Goal: Task Accomplishment & Management: Use online tool/utility

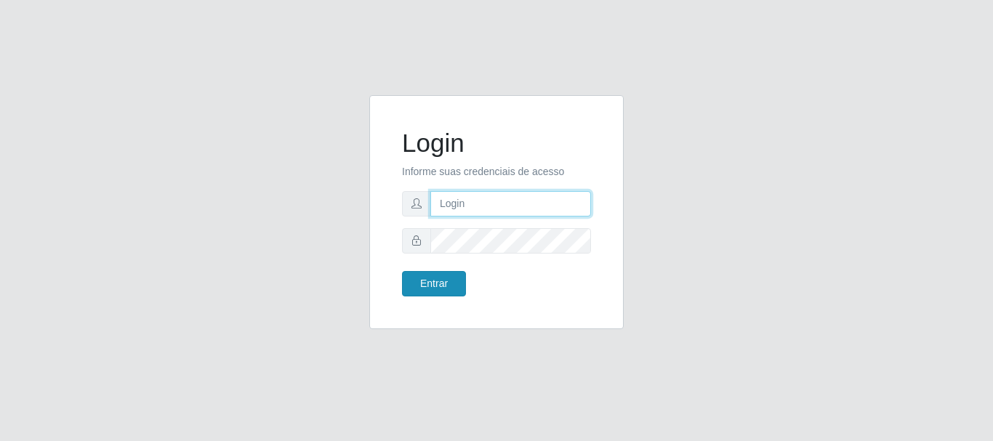
type input "[EMAIL_ADDRESS][DOMAIN_NAME]"
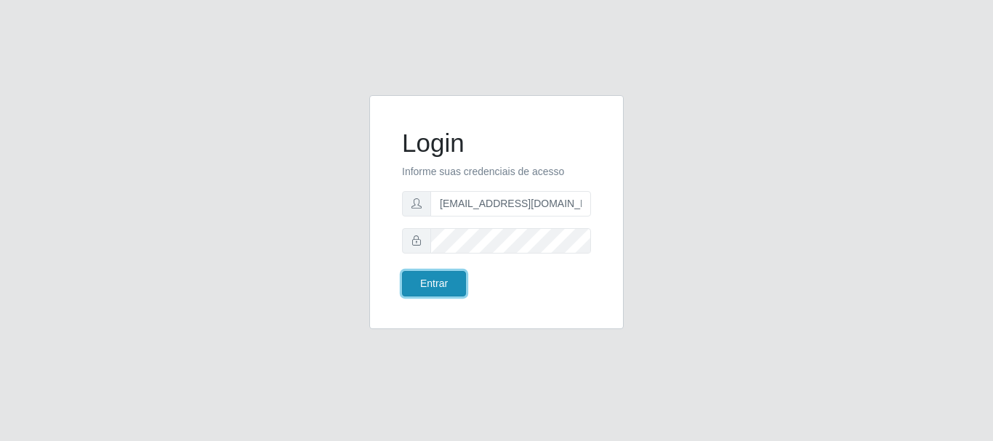
click at [448, 292] on button "Entrar" at bounding box center [434, 283] width 64 height 25
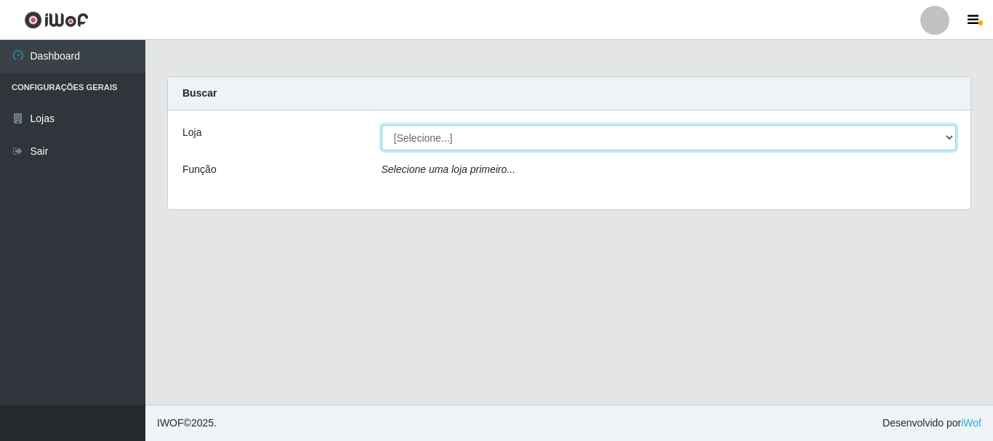
click at [423, 134] on select "[Selecione...] O Feirão - Pocinhos" at bounding box center [668, 137] width 575 height 25
select select "190"
click at [381, 125] on select "[Selecione...] O Feirão - Pocinhos" at bounding box center [668, 137] width 575 height 25
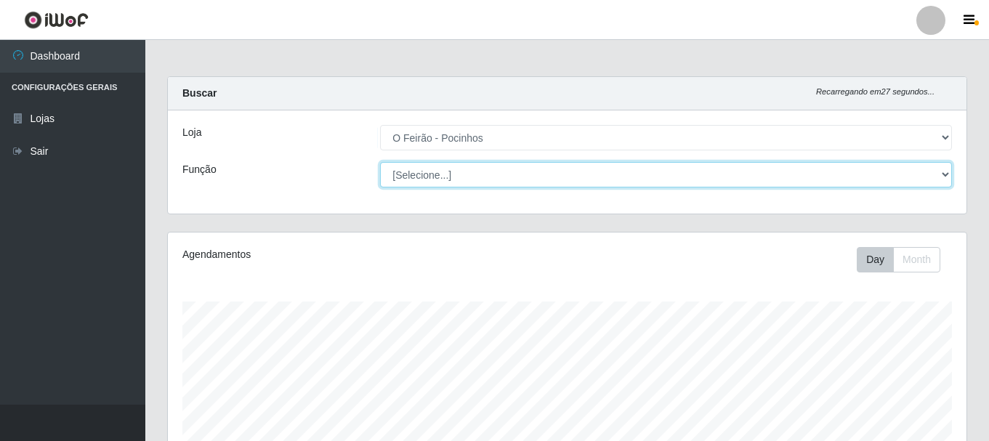
click at [435, 164] on select "[Selecione...] Balconista Balconista + Balconista ++ Embalador Embalador + Emba…" at bounding box center [666, 174] width 572 height 25
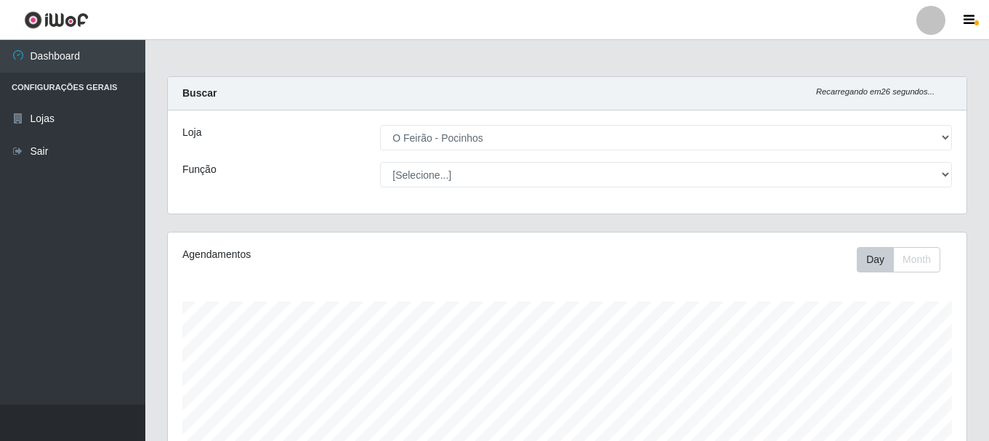
click at [324, 177] on div "Função" at bounding box center [270, 174] width 198 height 25
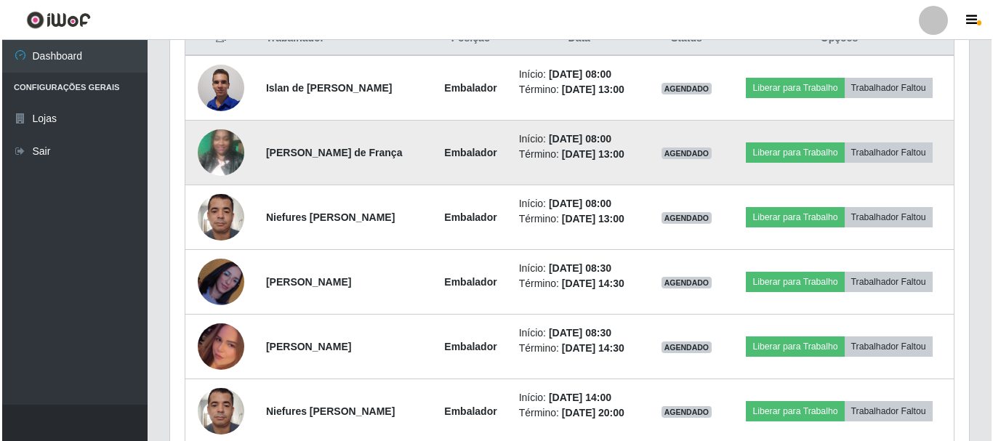
scroll to position [509, 0]
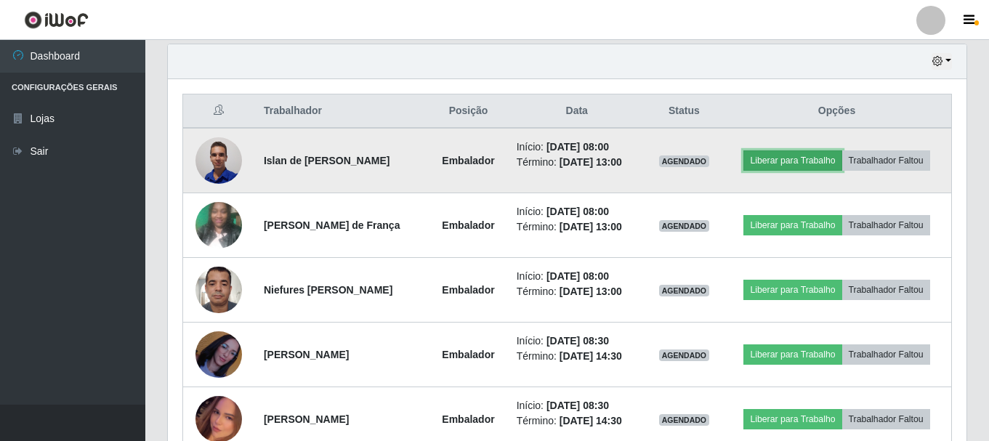
click at [768, 155] on button "Liberar para Trabalho" at bounding box center [792, 160] width 98 height 20
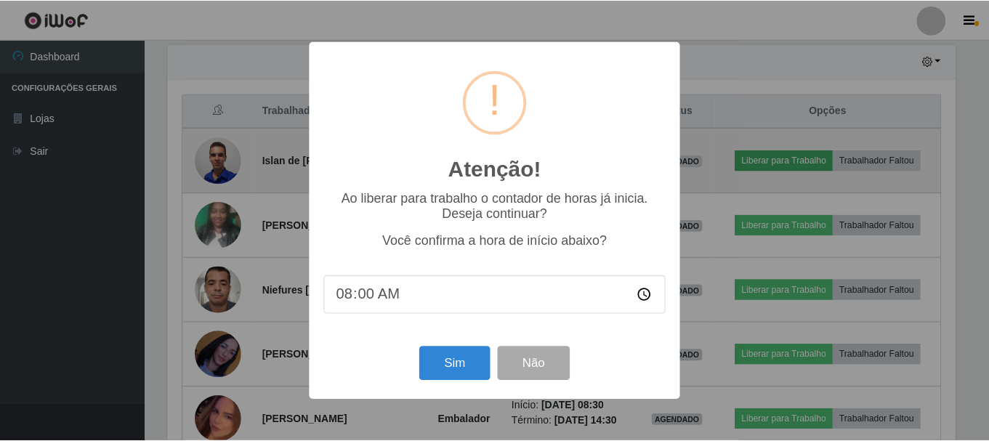
scroll to position [302, 791]
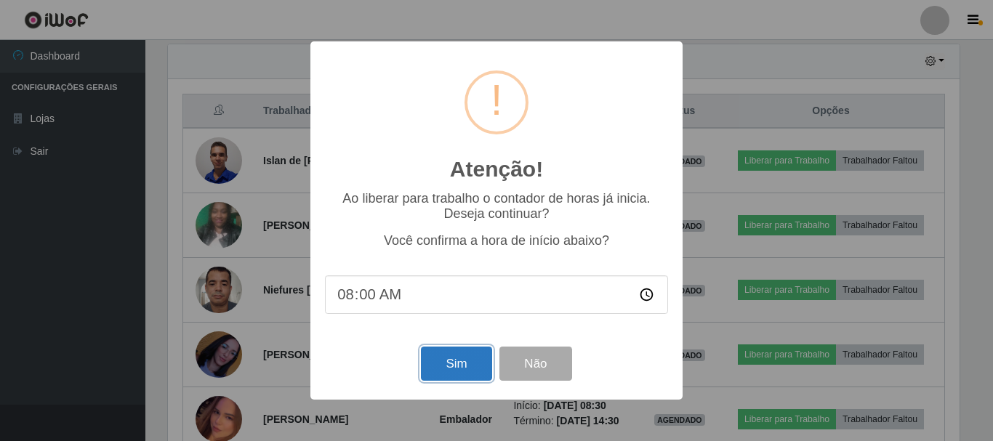
click at [458, 371] on button "Sim" at bounding box center [456, 364] width 70 height 34
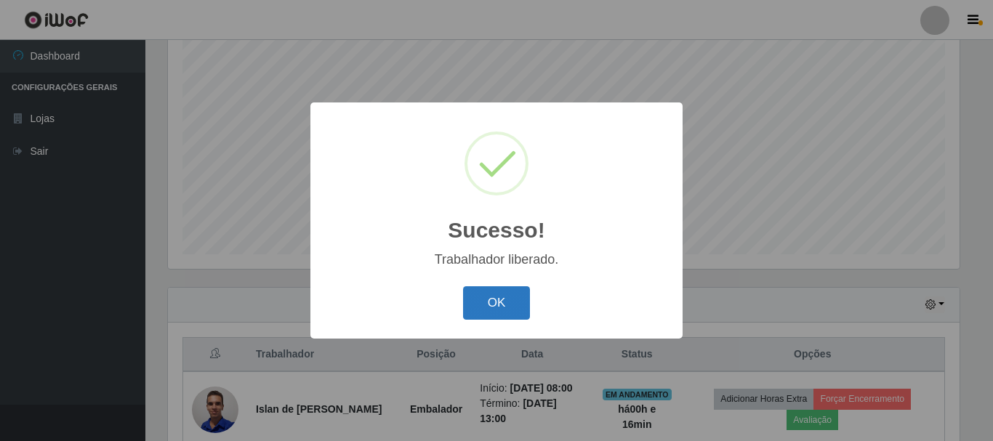
click at [517, 302] on button "OK" at bounding box center [497, 303] width 68 height 34
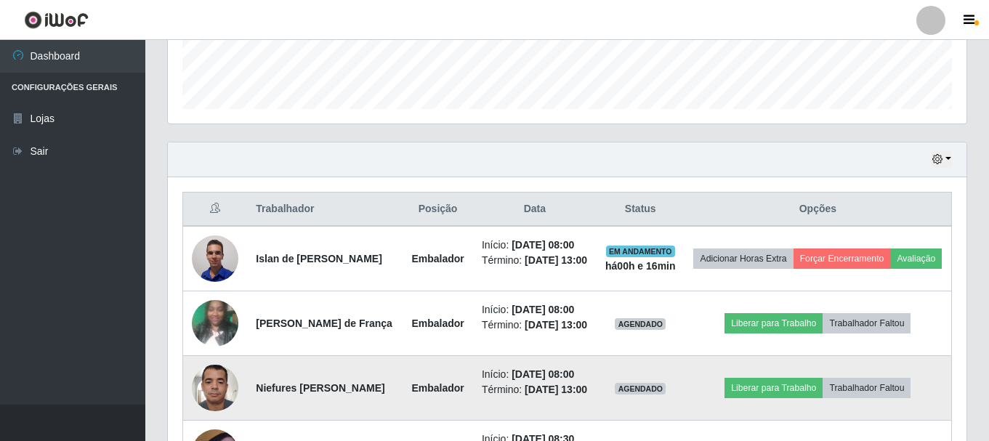
scroll to position [483, 0]
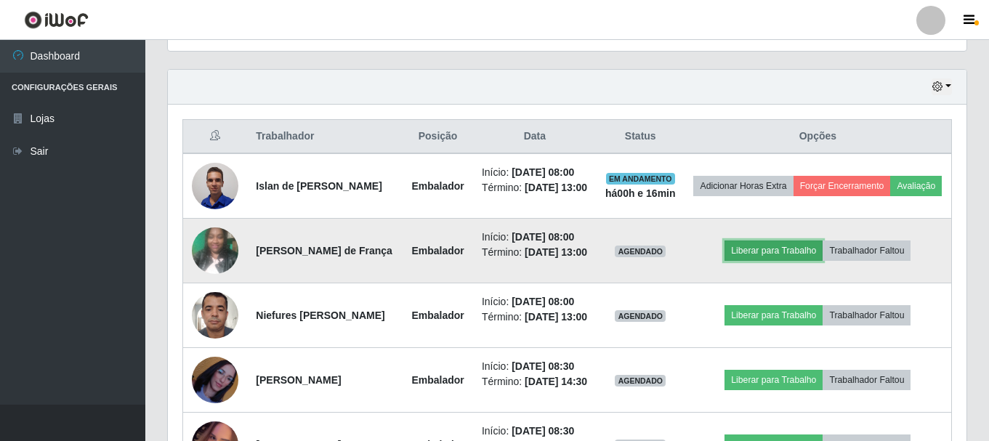
click at [755, 261] on button "Liberar para Trabalho" at bounding box center [773, 251] width 98 height 20
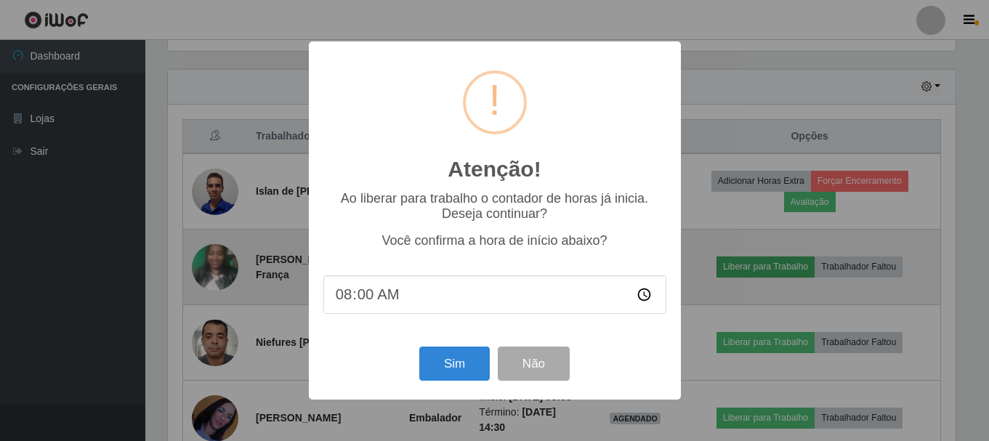
scroll to position [302, 791]
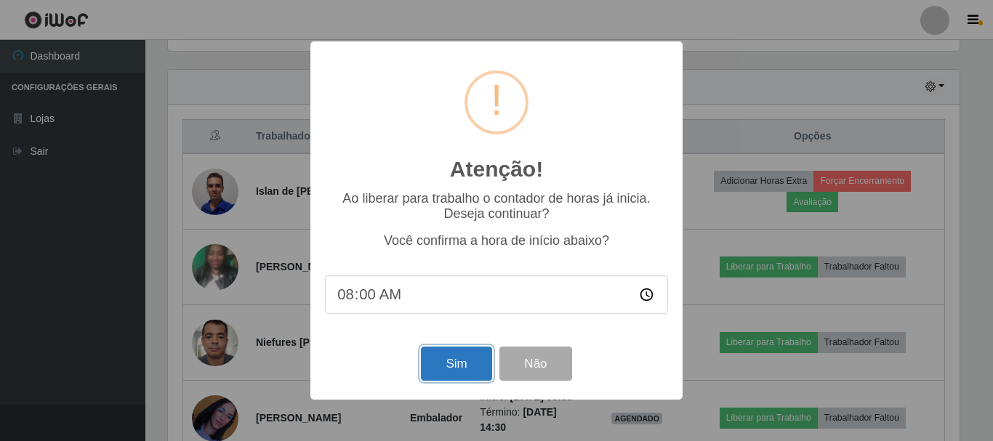
click at [462, 372] on button "Sim" at bounding box center [456, 364] width 70 height 34
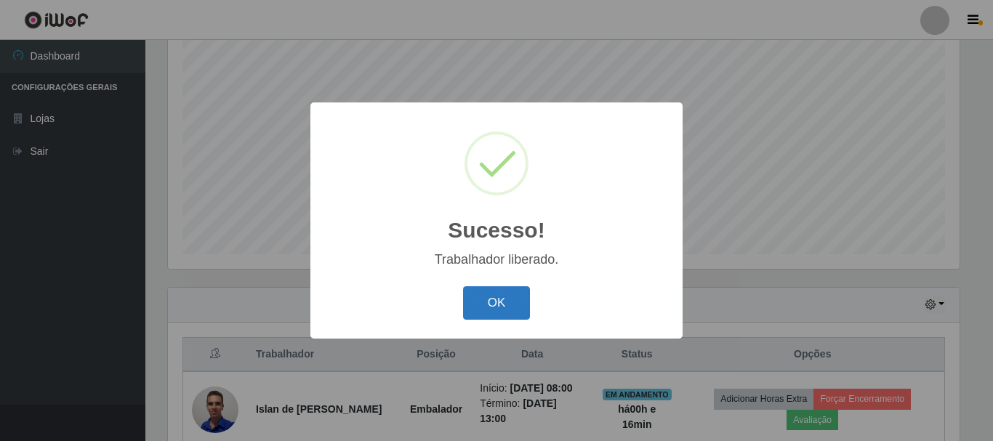
click at [474, 294] on button "OK" at bounding box center [497, 303] width 68 height 34
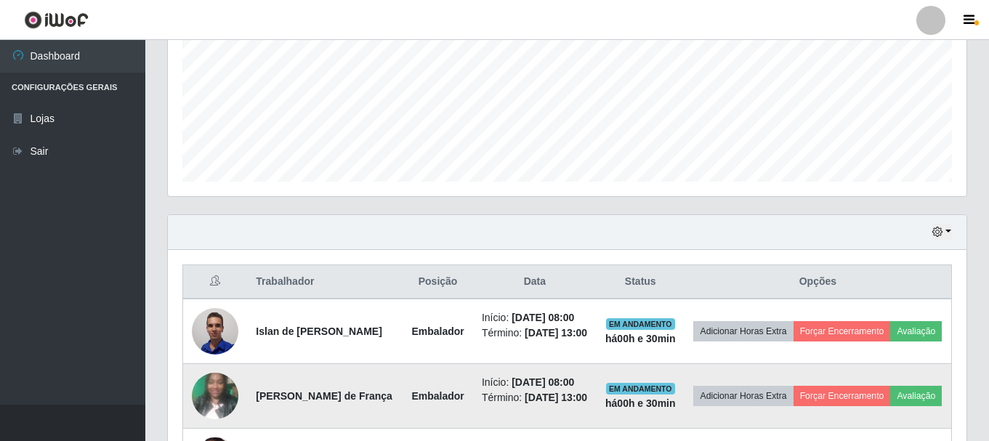
scroll to position [556, 0]
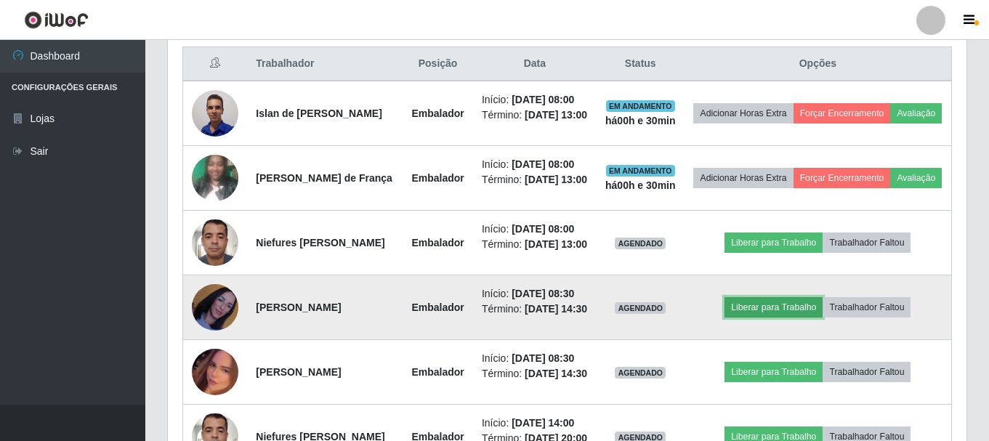
click at [804, 318] on button "Liberar para Trabalho" at bounding box center [773, 307] width 98 height 20
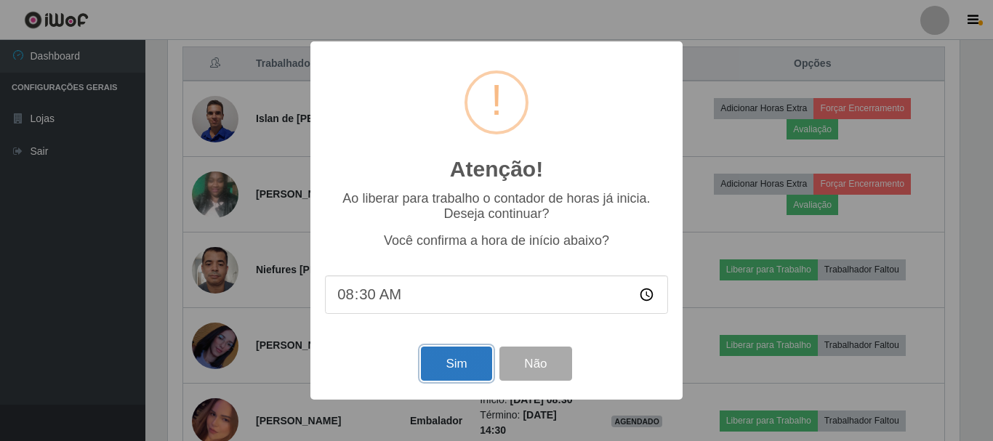
click at [452, 376] on button "Sim" at bounding box center [456, 364] width 70 height 34
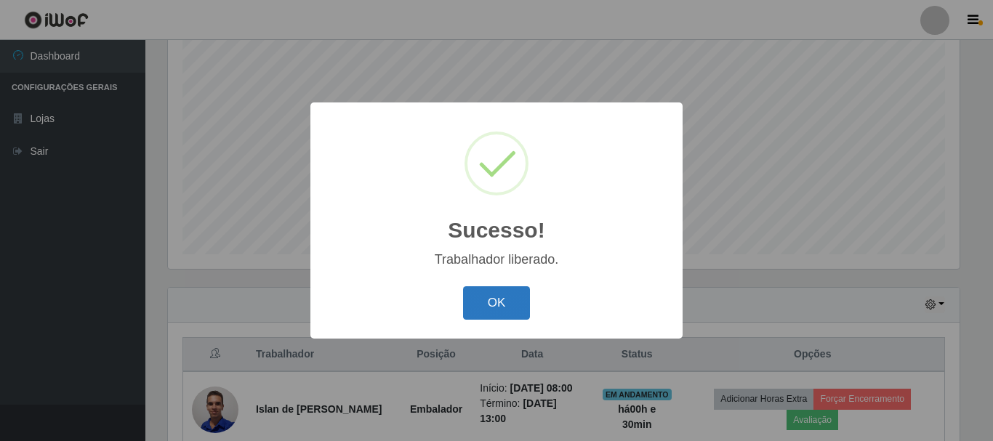
click at [464, 308] on button "OK" at bounding box center [497, 303] width 68 height 34
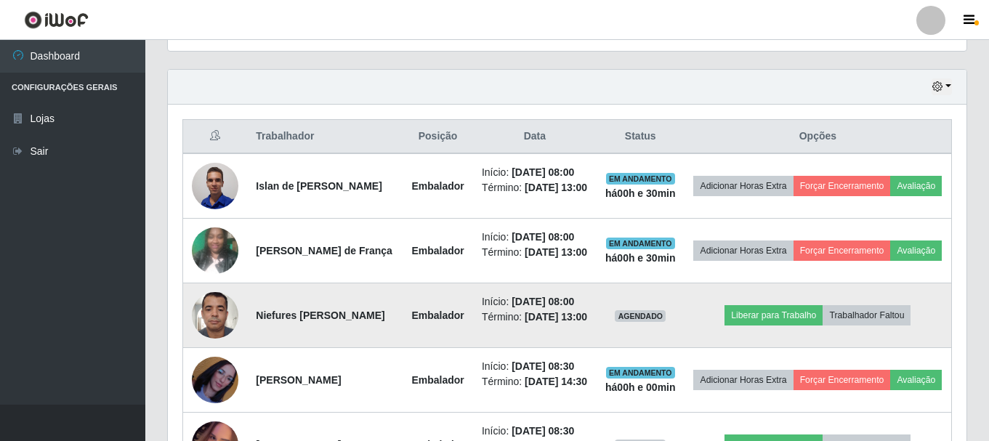
scroll to position [556, 0]
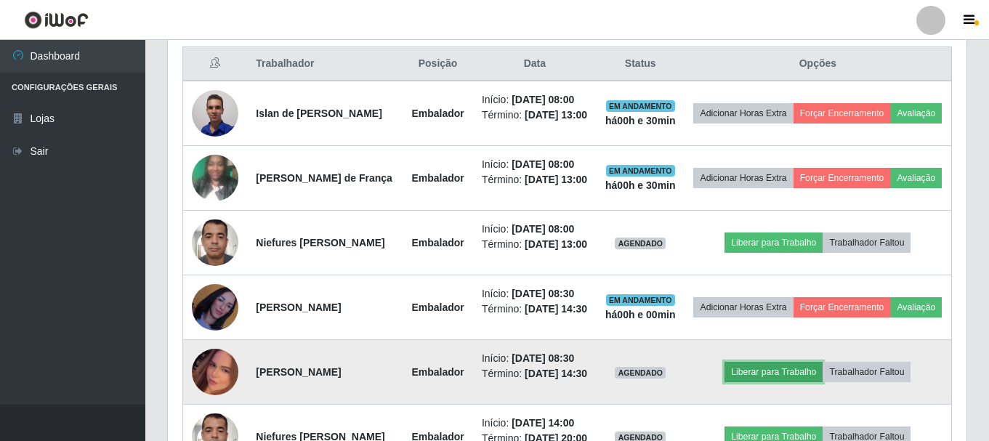
click at [753, 382] on button "Liberar para Trabalho" at bounding box center [773, 372] width 98 height 20
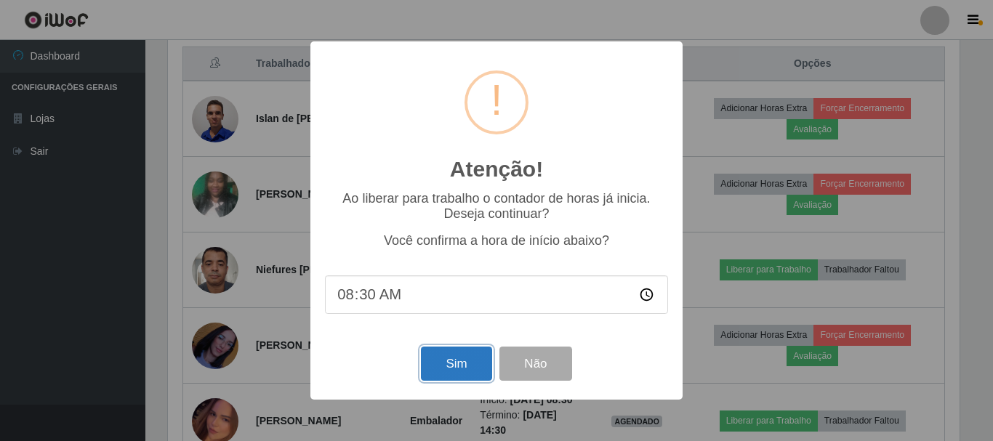
click at [470, 360] on button "Sim" at bounding box center [456, 364] width 70 height 34
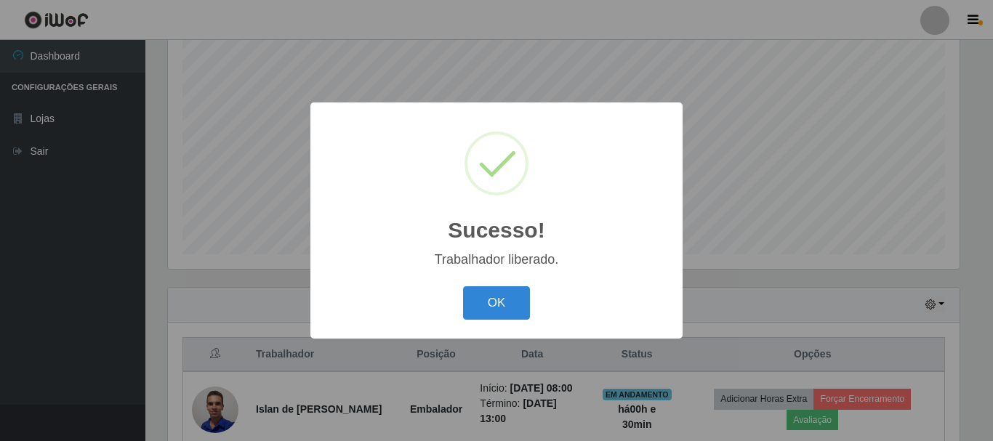
click at [463, 286] on button "OK" at bounding box center [497, 303] width 68 height 34
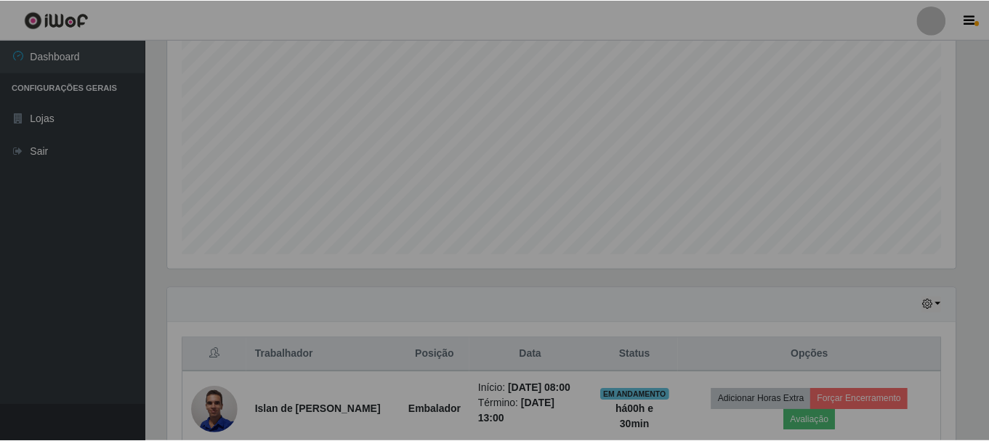
scroll to position [302, 799]
